Goal: Task Accomplishment & Management: Manage account settings

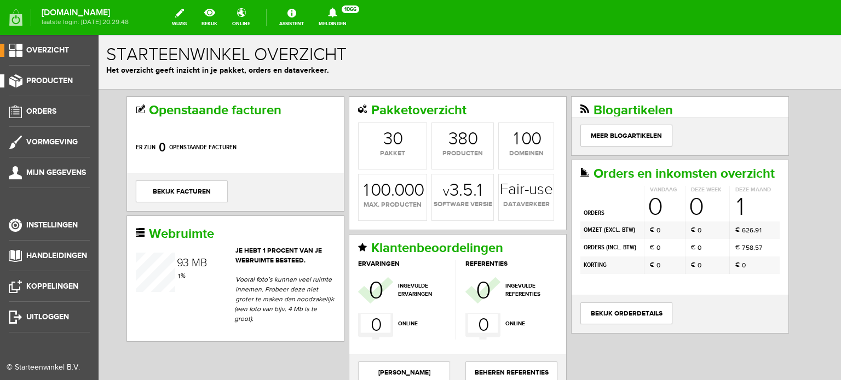
click at [54, 83] on span "Producten" at bounding box center [49, 80] width 47 height 9
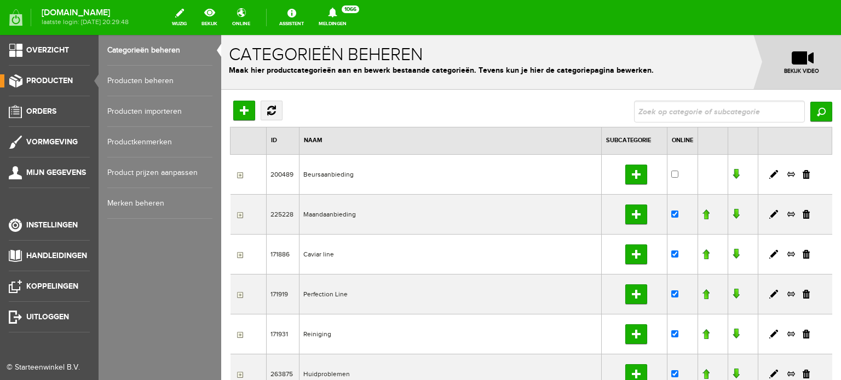
click at [155, 80] on link "Producten beheren" at bounding box center [159, 81] width 105 height 31
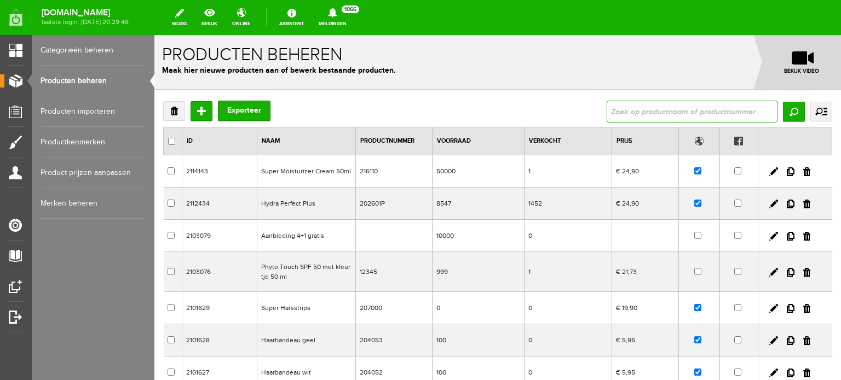
click at [613, 111] on input "text" at bounding box center [691, 112] width 171 height 22
type input "hydra sensible"
click at [783, 108] on input "Zoeken" at bounding box center [794, 112] width 22 height 20
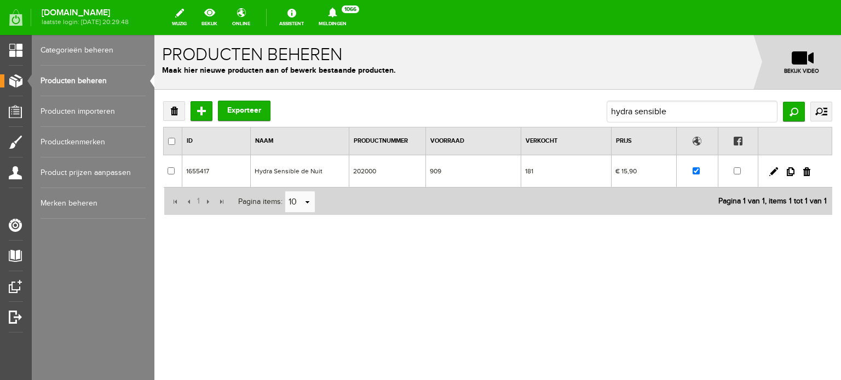
click at [299, 171] on td "Hydra Sensible de Nuit" at bounding box center [300, 171] width 99 height 32
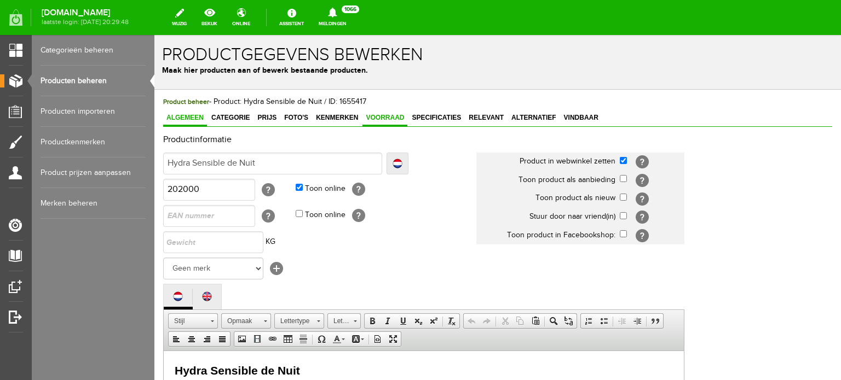
click at [387, 118] on span "Voorraad" at bounding box center [384, 118] width 45 height 8
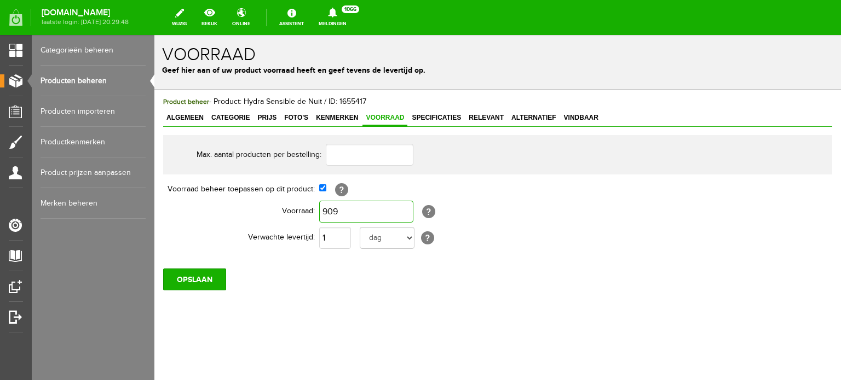
click at [341, 213] on input "909" at bounding box center [366, 212] width 94 height 22
type input "0"
click at [408, 239] on select "[PERSON_NAME] week weken maand maanden jaar jaren werkdagen" at bounding box center [387, 238] width 55 height 22
select select "months"
click at [360, 227] on select "[PERSON_NAME] week weken maand maanden jaar jaren werkdagen" at bounding box center [387, 238] width 55 height 22
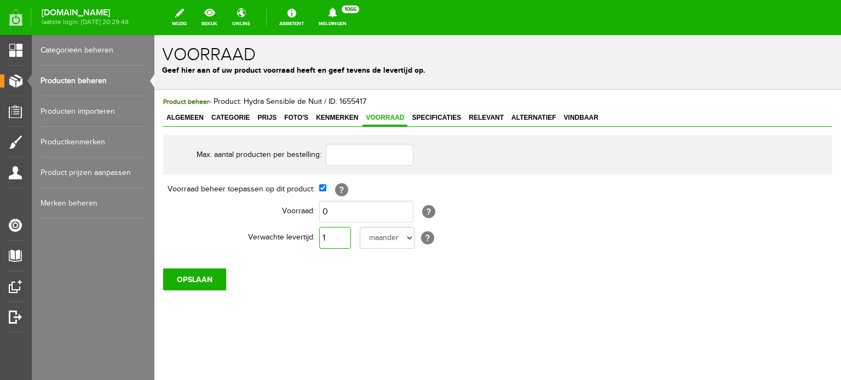
click at [331, 237] on input "1" at bounding box center [335, 238] width 32 height 22
type input "3"
click at [196, 277] on input "OPSLAAN" at bounding box center [194, 280] width 63 height 22
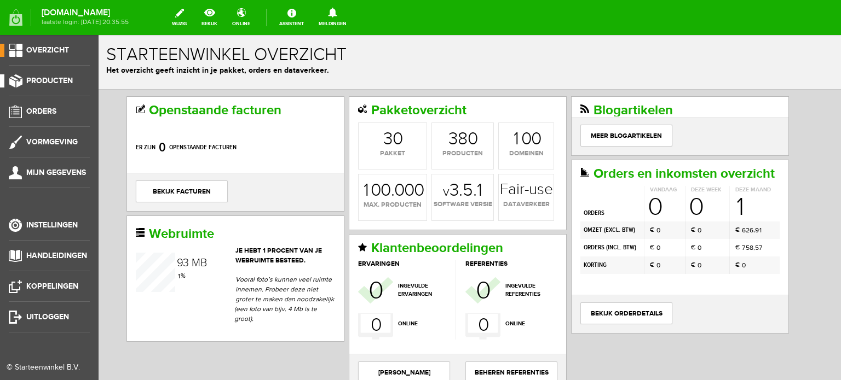
click at [55, 79] on span "Producten" at bounding box center [49, 80] width 47 height 9
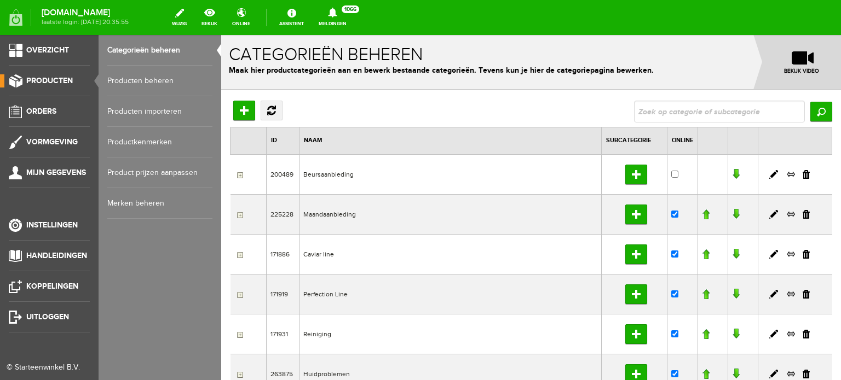
click at [148, 78] on link "Producten beheren" at bounding box center [159, 81] width 105 height 31
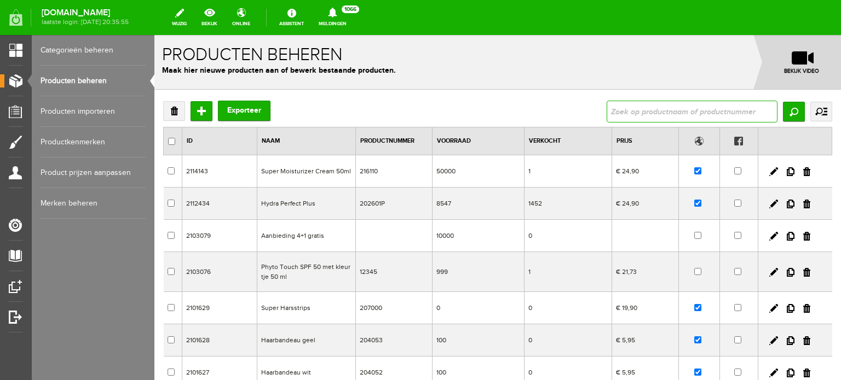
click at [609, 115] on input "text" at bounding box center [691, 112] width 171 height 22
click at [783, 113] on input "Zoeken" at bounding box center [794, 112] width 22 height 20
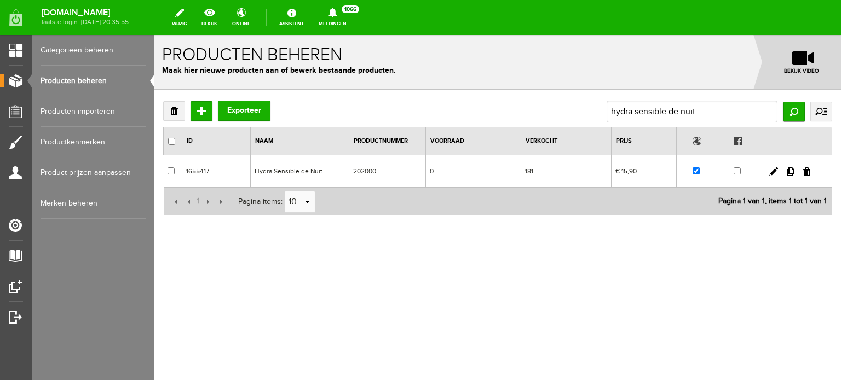
click at [88, 79] on link "Producten beheren" at bounding box center [92, 81] width 105 height 31
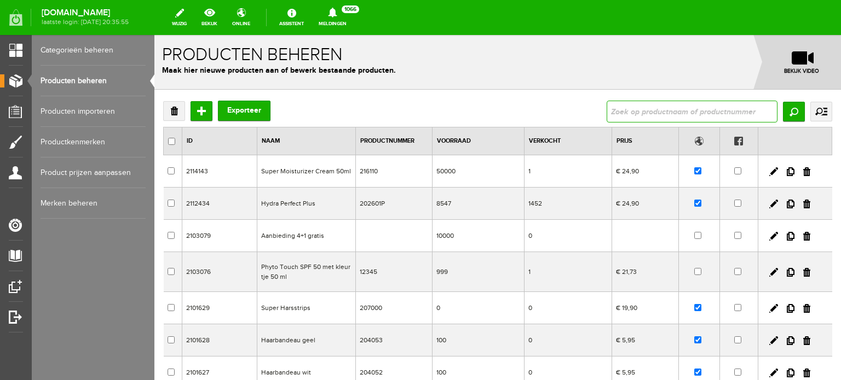
click at [606, 113] on input "text" at bounding box center [691, 112] width 171 height 22
type input "vitamine mask"
click at [783, 109] on input "Zoeken" at bounding box center [794, 112] width 22 height 20
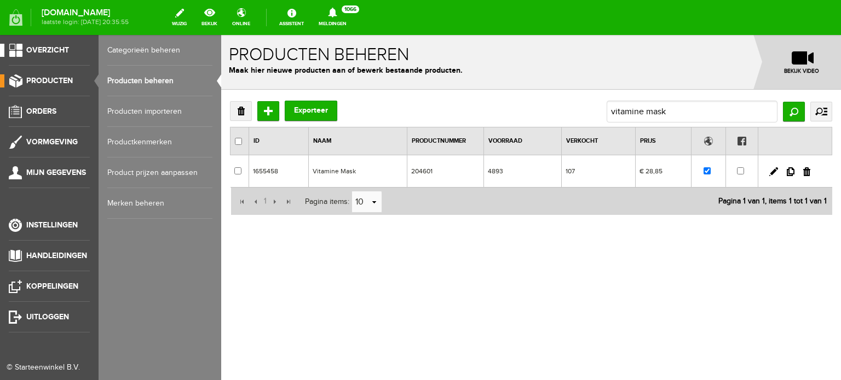
click at [51, 50] on span "Overzicht" at bounding box center [47, 49] width 43 height 9
